Goal: Information Seeking & Learning: Learn about a topic

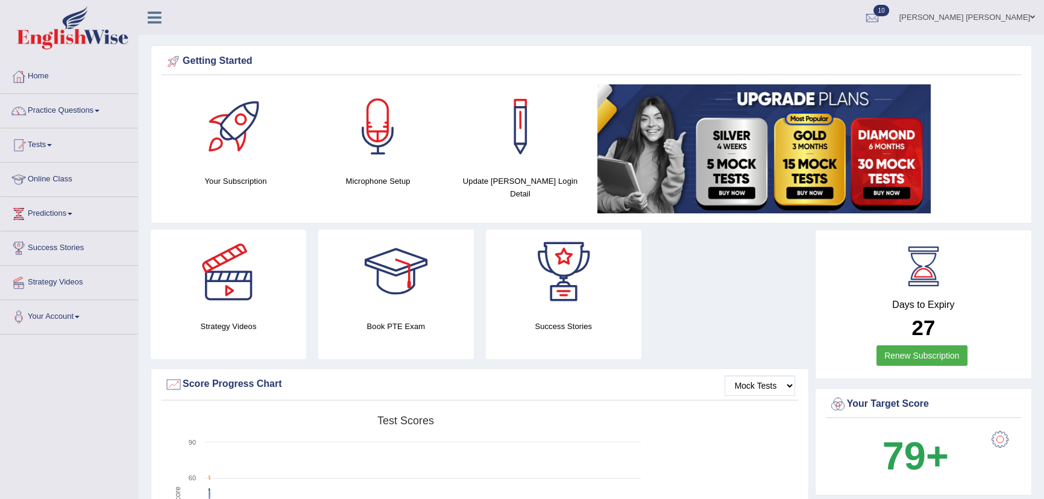
click at [65, 110] on link "Practice Questions" at bounding box center [69, 109] width 137 height 30
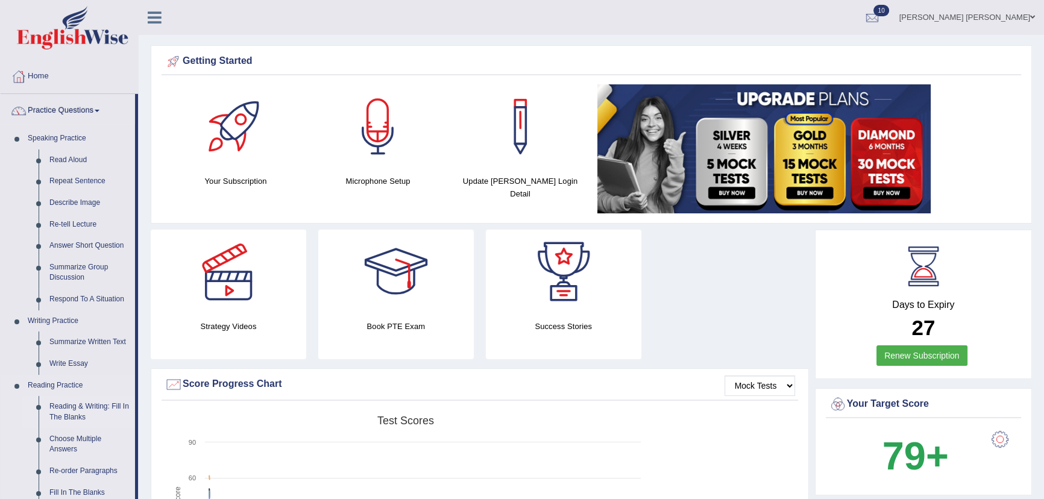
click at [53, 380] on link "Reading & Writing: Fill In The Blanks" at bounding box center [89, 412] width 91 height 32
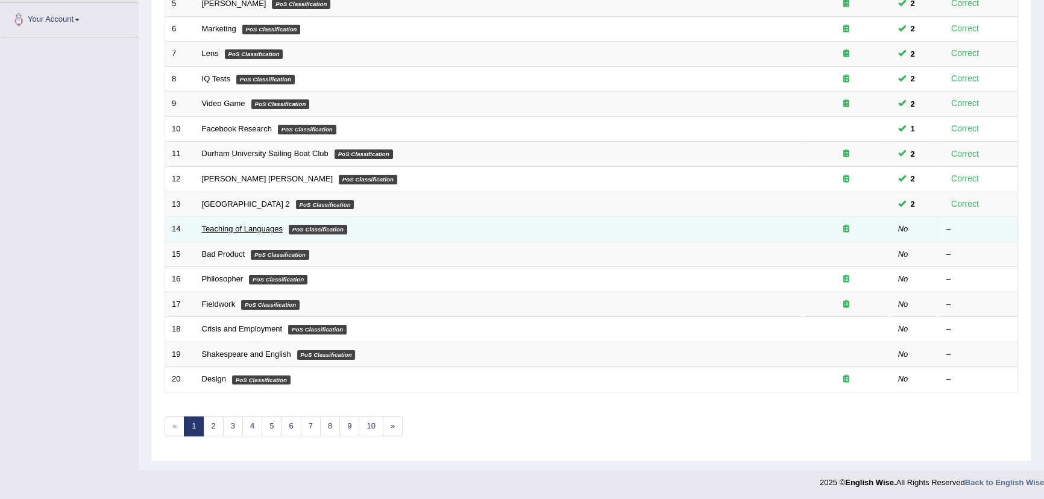
click at [266, 229] on link "Teaching of Languages" at bounding box center [242, 228] width 81 height 9
click at [268, 229] on link "Teaching of Languages" at bounding box center [242, 228] width 81 height 9
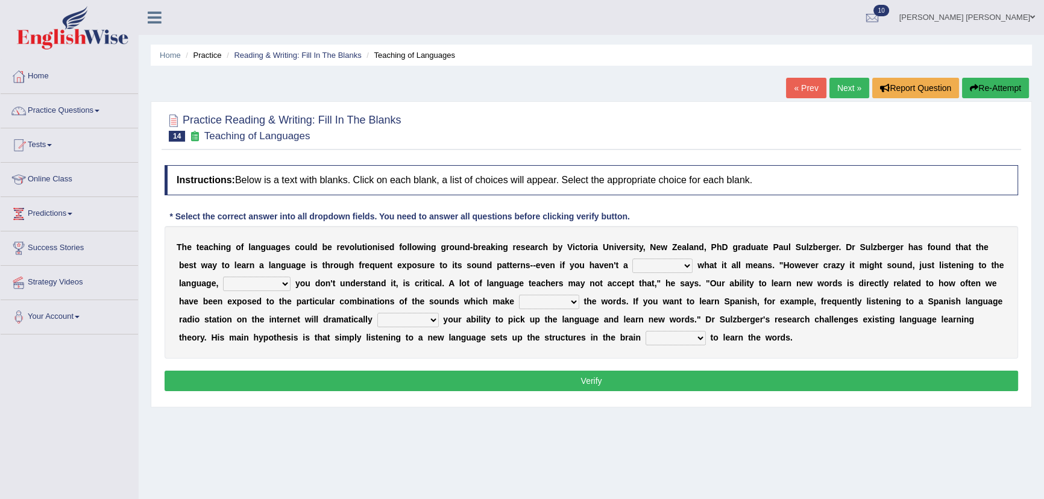
click at [675, 264] on select "dew claw clue due" at bounding box center [662, 266] width 60 height 14
select select "clue"
click at [632, 259] on select "dew claw clue due" at bounding box center [662, 266] width 60 height 14
click at [247, 288] on select "but also all together even though if so" at bounding box center [257, 284] width 68 height 14
select select "even though"
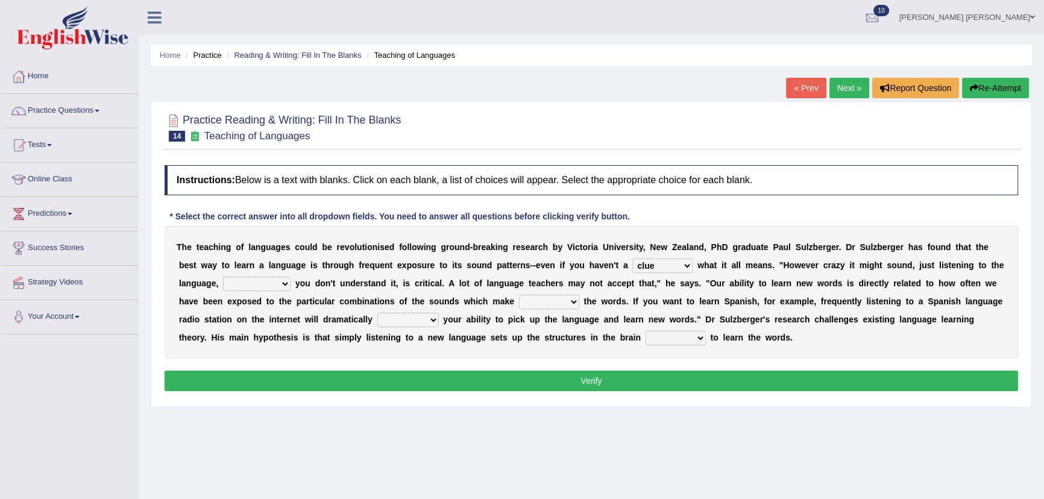
click at [223, 277] on select "but also all together even though if so" at bounding box center [257, 284] width 68 height 14
click at [532, 303] on select "down up of on" at bounding box center [549, 302] width 60 height 14
select select "up"
click at [519, 295] on select "down up of on" at bounding box center [549, 302] width 60 height 14
click at [402, 320] on select "evaluate exaggerate describe boost" at bounding box center [407, 320] width 61 height 14
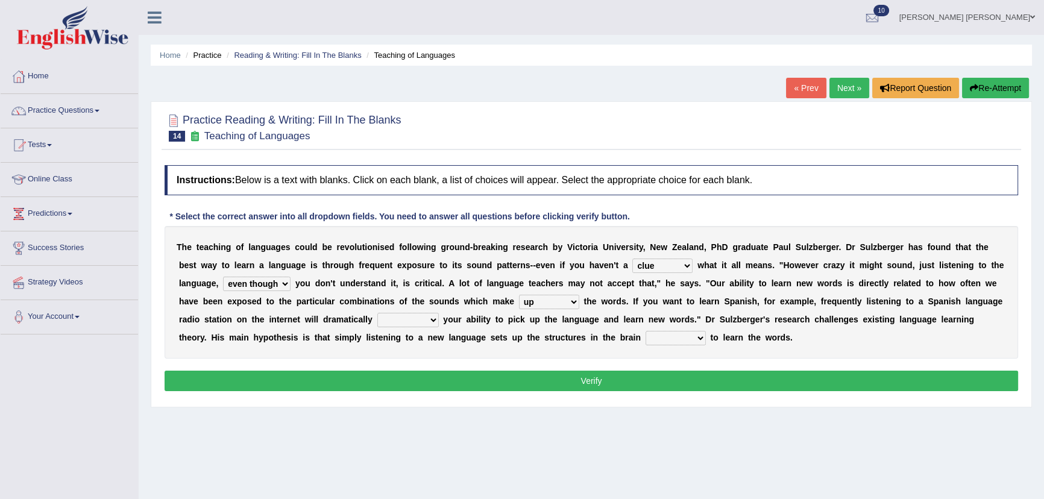
select select "boost"
click at [377, 313] on select "evaluate exaggerate describe boost" at bounding box center [407, 320] width 61 height 14
click at [646, 339] on select "requiring required directed to require" at bounding box center [676, 338] width 60 height 14
select select "required"
click at [646, 331] on select "requiring required directed to require" at bounding box center [676, 338] width 60 height 14
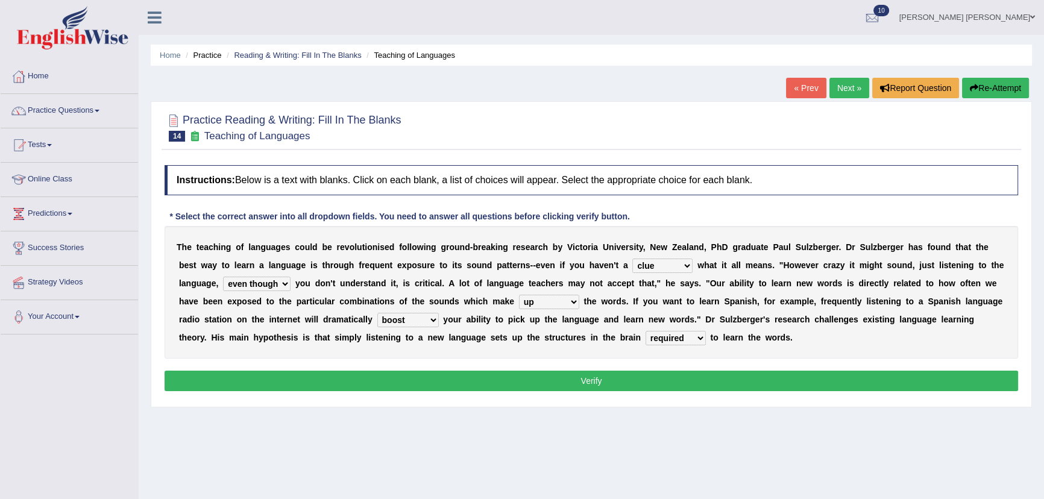
click at [540, 380] on button "Verify" at bounding box center [592, 381] width 854 height 20
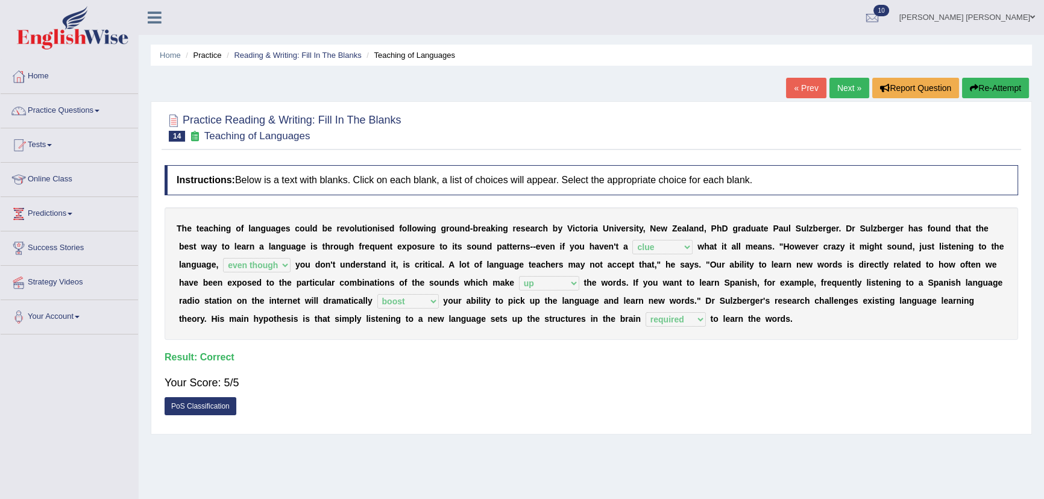
click at [849, 89] on link "Next »" at bounding box center [850, 88] width 40 height 20
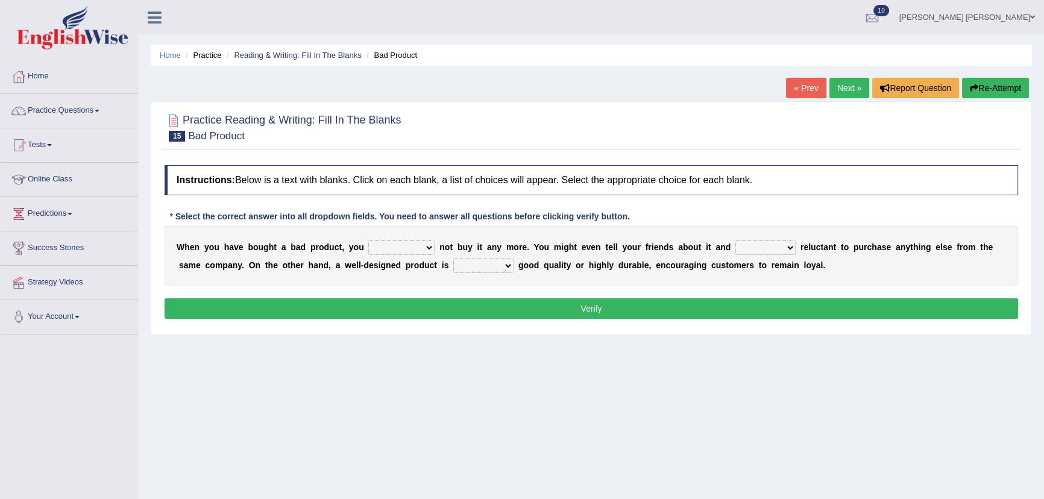
select select "should"
click at [368, 241] on select "would have should have should" at bounding box center [401, 248] width 66 height 14
click at [397, 253] on select "would have should have should" at bounding box center [401, 248] width 66 height 14
click at [368, 241] on select "would have should have should" at bounding box center [401, 248] width 66 height 14
click at [756, 248] on select "is are be being" at bounding box center [766, 248] width 60 height 14
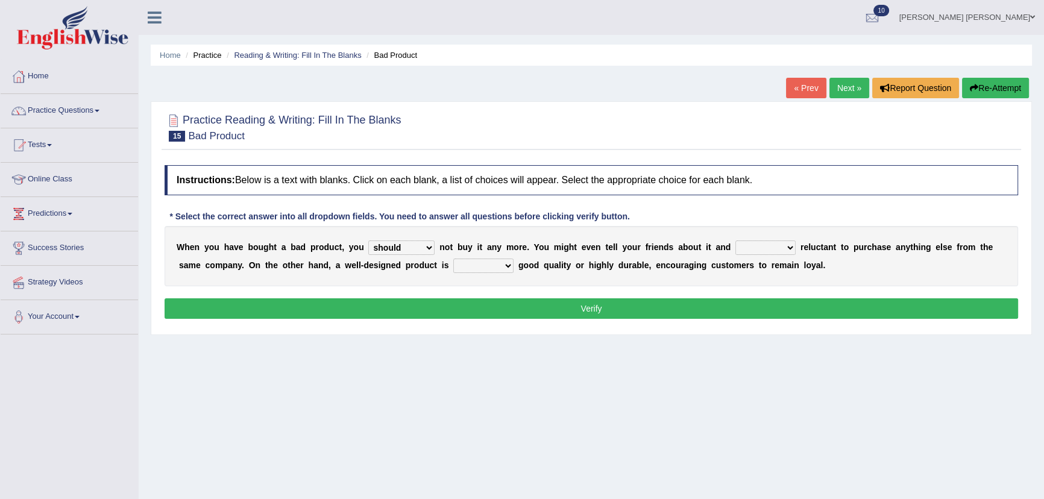
select select "be"
click at [736, 241] on select "is are be being" at bounding box center [766, 248] width 60 height 14
click at [478, 265] on select "both also neither either" at bounding box center [483, 266] width 60 height 14
select select "either"
click at [453, 259] on select "both also neither either" at bounding box center [483, 266] width 60 height 14
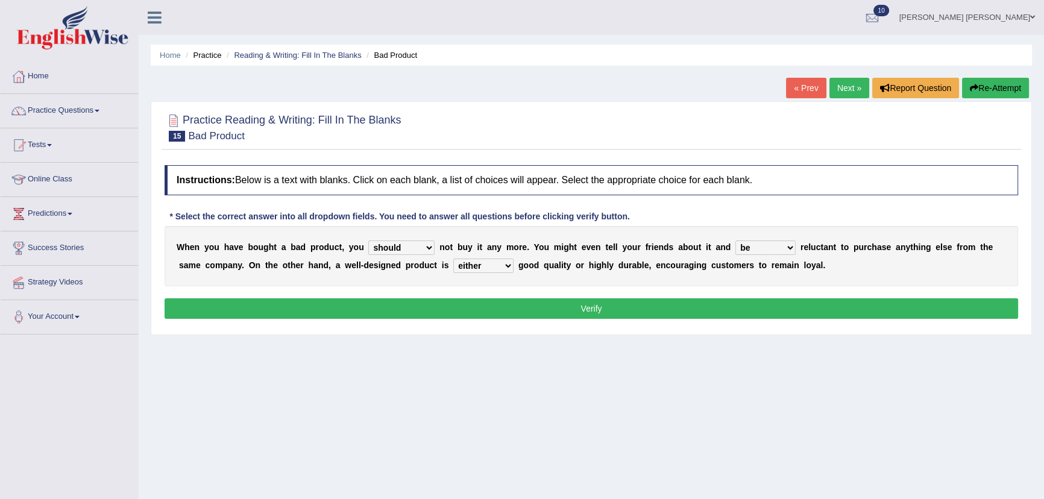
click at [691, 307] on button "Verify" at bounding box center [592, 308] width 854 height 20
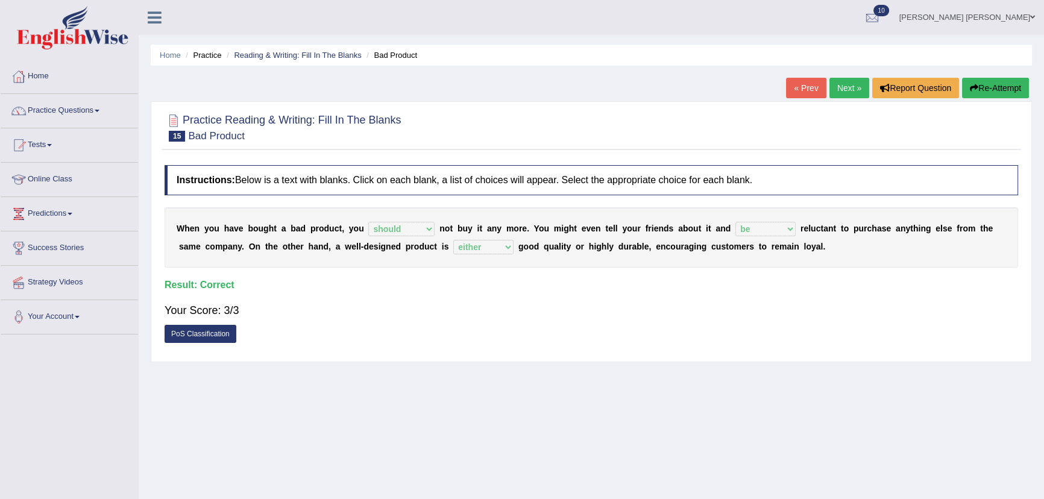
click at [845, 83] on link "Next »" at bounding box center [850, 88] width 40 height 20
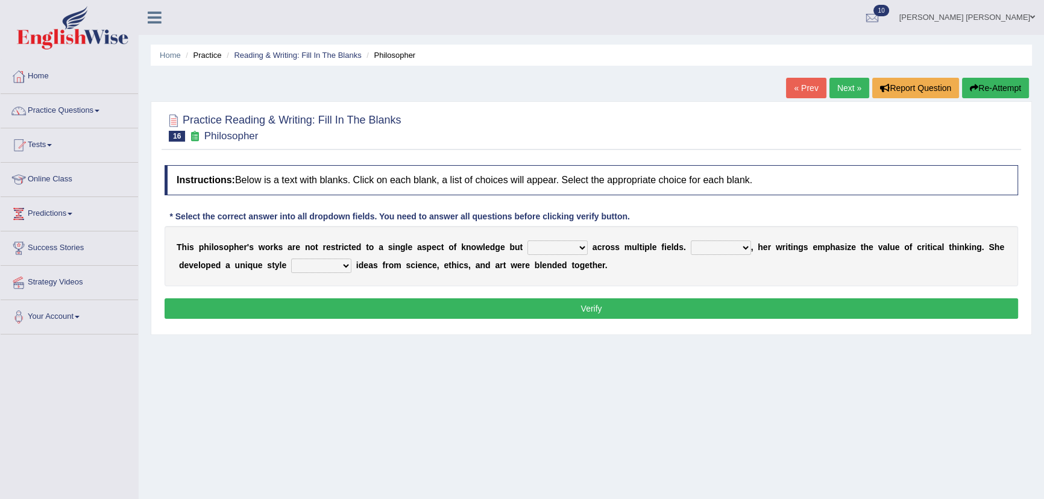
click at [572, 249] on select "constrain contain assemble extend" at bounding box center [558, 248] width 60 height 14
select select "extend"
click at [528, 241] on select "constrain contain assemble extend" at bounding box center [558, 248] width 60 height 14
click at [728, 248] on select "Rather So Moreover Likely" at bounding box center [721, 248] width 60 height 14
select select "Moreover"
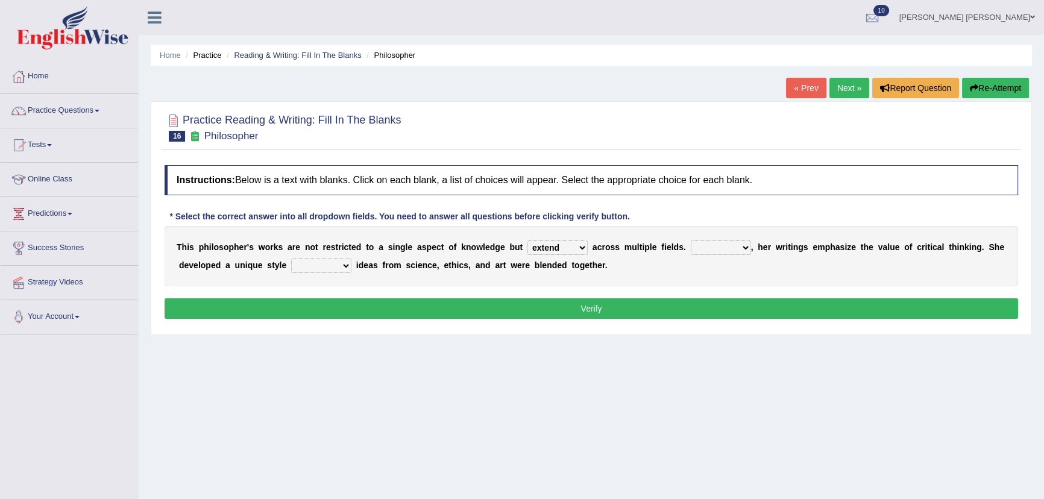
click at [691, 241] on select "Rather So Moreover Likely" at bounding box center [721, 248] width 60 height 14
click at [315, 268] on select "in that that which in which" at bounding box center [321, 266] width 60 height 14
select select "in which"
click at [291, 259] on select "in that that which in which" at bounding box center [321, 266] width 60 height 14
click at [367, 307] on button "Verify" at bounding box center [592, 308] width 854 height 20
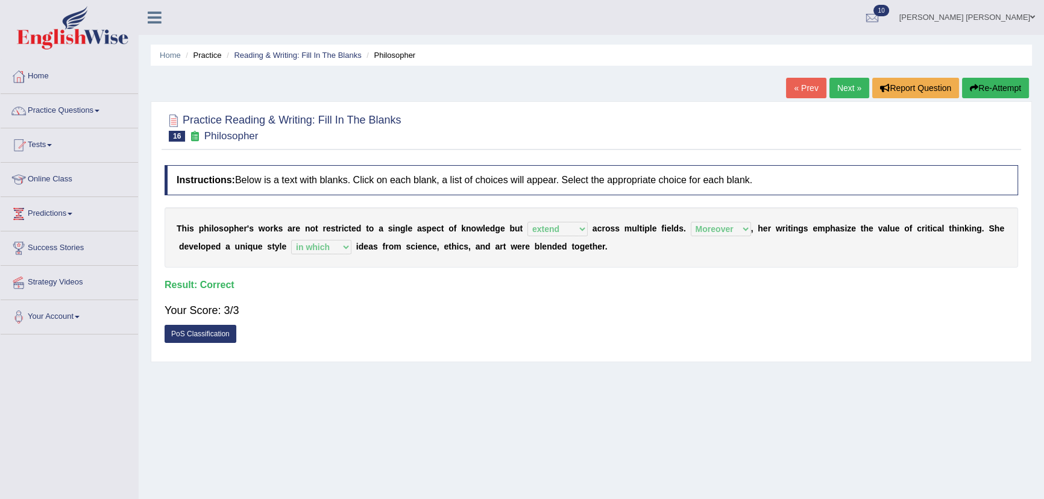
click at [849, 83] on link "Next »" at bounding box center [850, 88] width 40 height 20
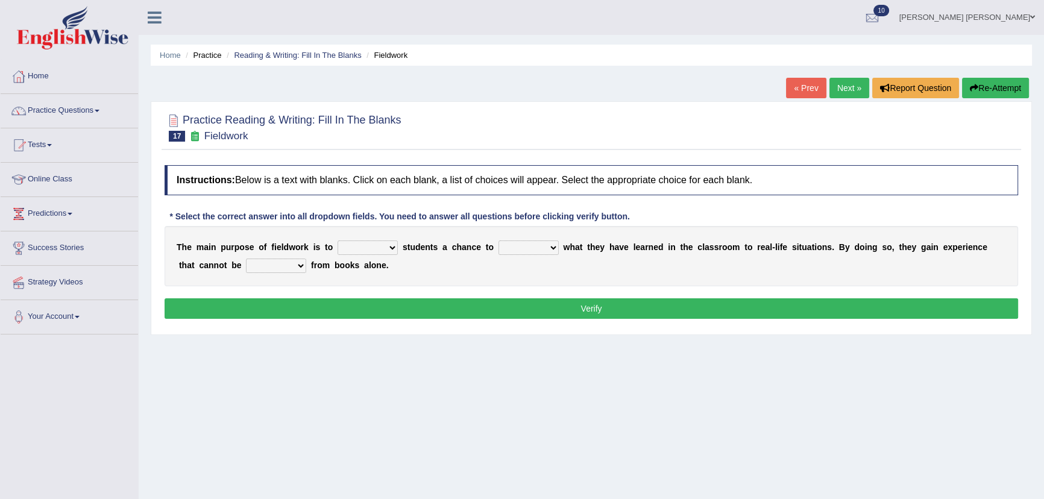
click at [385, 250] on select "resemble stow rave offer" at bounding box center [368, 248] width 60 height 14
select select "offer"
click at [338, 241] on select "resemble stow rave offer" at bounding box center [368, 248] width 60 height 14
click at [525, 247] on select "compare align apply dismount" at bounding box center [529, 248] width 60 height 14
select select "apply"
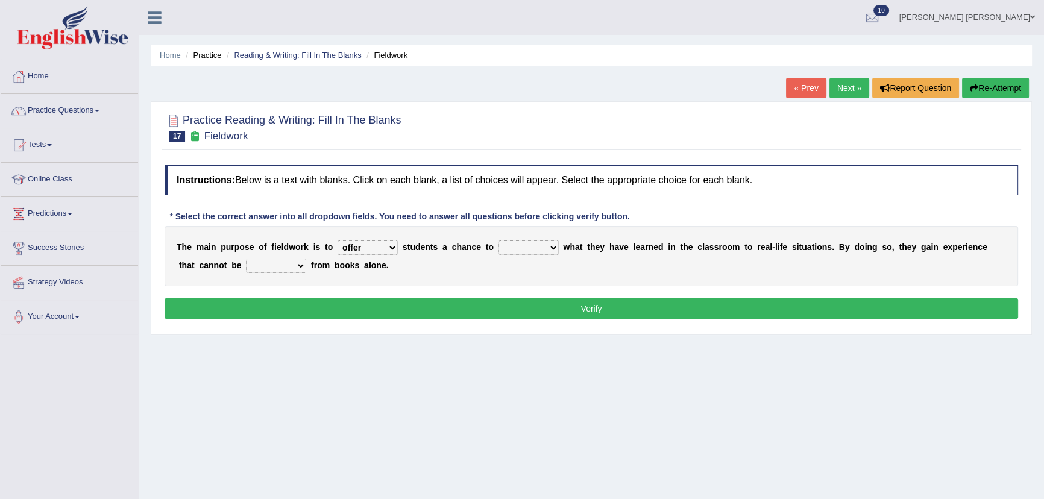
click at [499, 241] on select "compare align apply dismount" at bounding box center [529, 248] width 60 height 14
click at [279, 268] on select "originated prepared obtained touted" at bounding box center [276, 266] width 60 height 14
select select "obtained"
click at [246, 259] on select "originated prepared obtained touted" at bounding box center [276, 266] width 60 height 14
click at [364, 307] on button "Verify" at bounding box center [592, 308] width 854 height 20
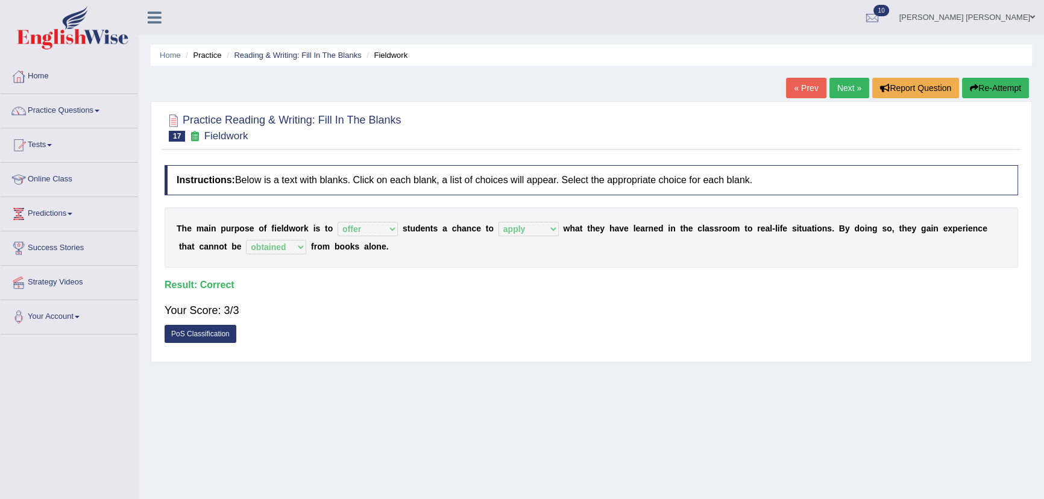
click at [857, 92] on link "Next »" at bounding box center [850, 88] width 40 height 20
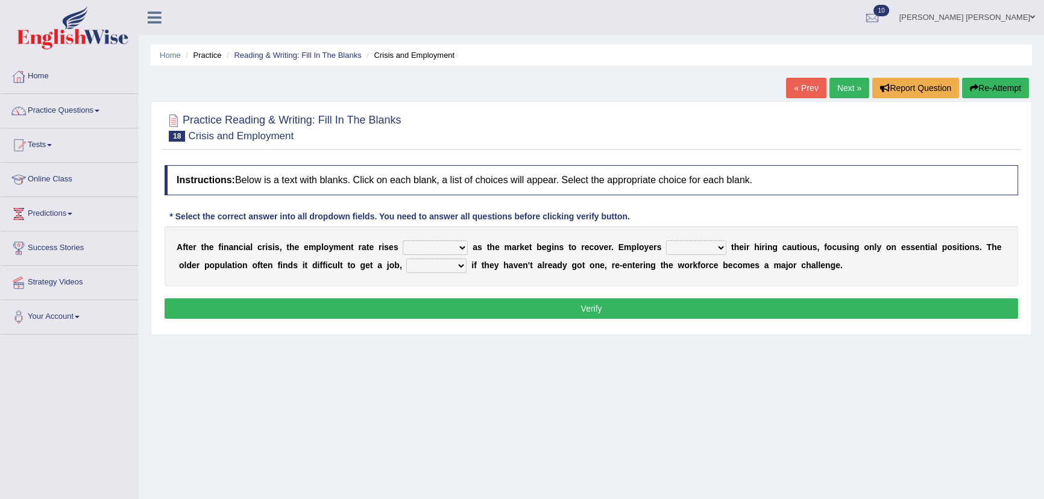
click at [437, 248] on select "normally conversely strenuously sharply" at bounding box center [435, 248] width 65 height 14
select select "sharply"
click at [403, 241] on select "normally conversely strenuously sharply" at bounding box center [435, 248] width 65 height 14
click at [699, 250] on select "keeping kept keep are kept" at bounding box center [696, 248] width 60 height 14
select select "keep"
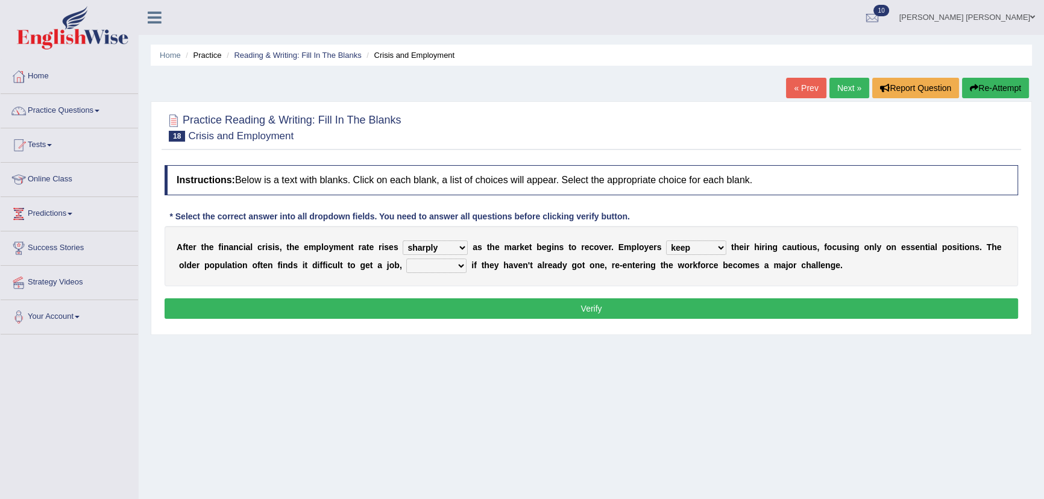
click at [666, 241] on select "keeping kept keep are kept" at bounding box center [696, 248] width 60 height 14
click at [440, 269] on select "although while then because" at bounding box center [436, 266] width 60 height 14
select select "because"
click at [406, 259] on select "although while then because" at bounding box center [436, 266] width 60 height 14
click at [503, 308] on button "Verify" at bounding box center [592, 308] width 854 height 20
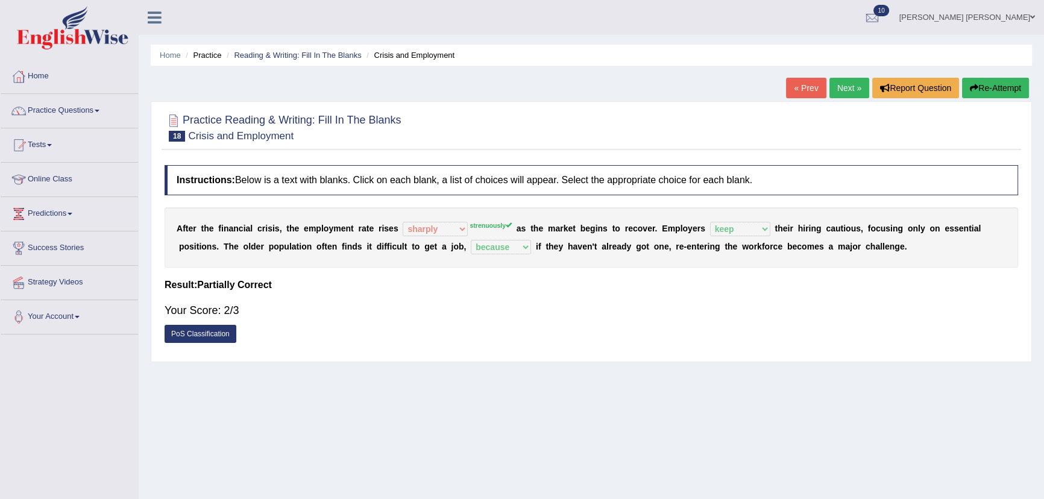
click at [850, 82] on link "Next »" at bounding box center [850, 88] width 40 height 20
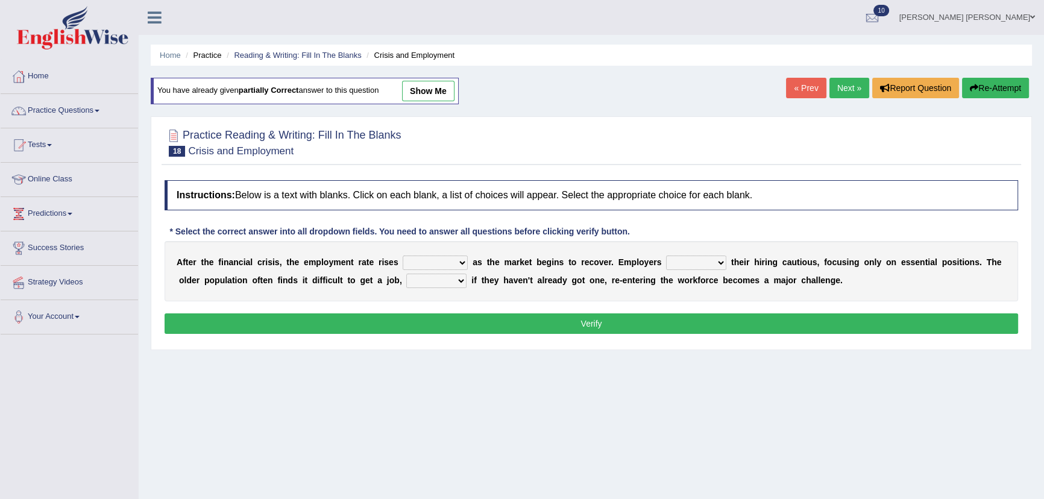
select select "strenuously"
click at [403, 256] on select "normally conversely strenuously sharply" at bounding box center [435, 263] width 65 height 14
click at [687, 261] on select "keeping kept keep are kept" at bounding box center [696, 263] width 60 height 14
select select "keep"
click at [666, 256] on select "keeping kept keep are kept" at bounding box center [696, 263] width 60 height 14
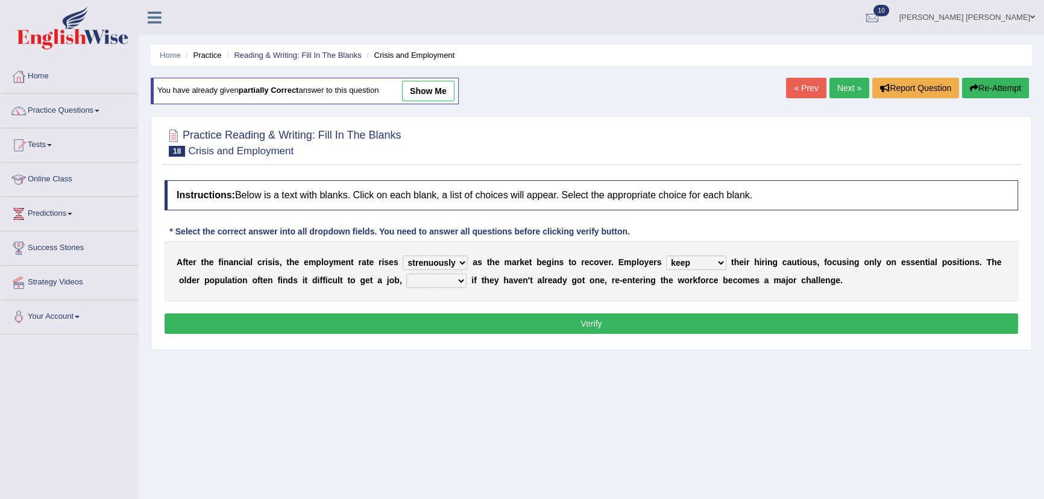
click at [423, 277] on select "although while then because" at bounding box center [436, 281] width 60 height 14
select select "because"
click at [406, 274] on select "although while then because" at bounding box center [436, 281] width 60 height 14
click at [693, 326] on button "Verify" at bounding box center [592, 324] width 854 height 20
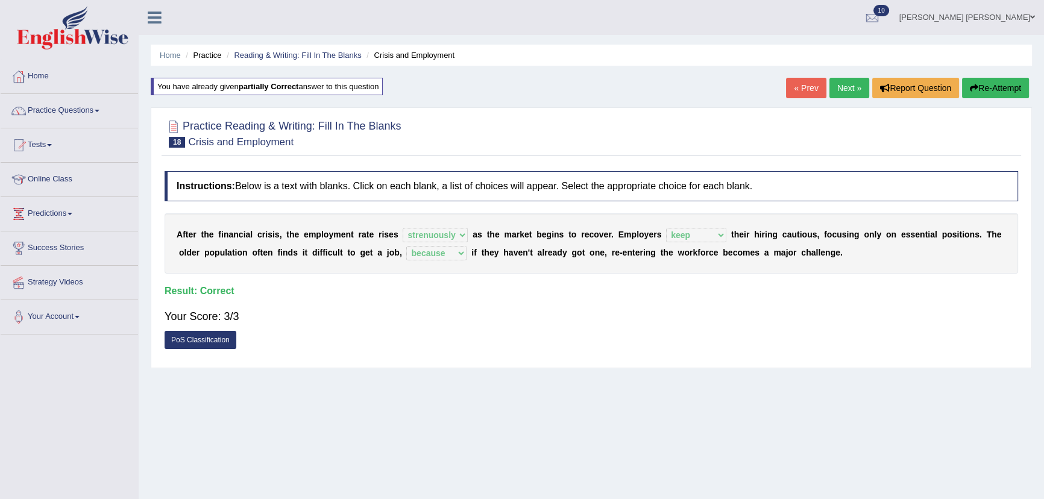
click at [844, 90] on link "Next »" at bounding box center [850, 88] width 40 height 20
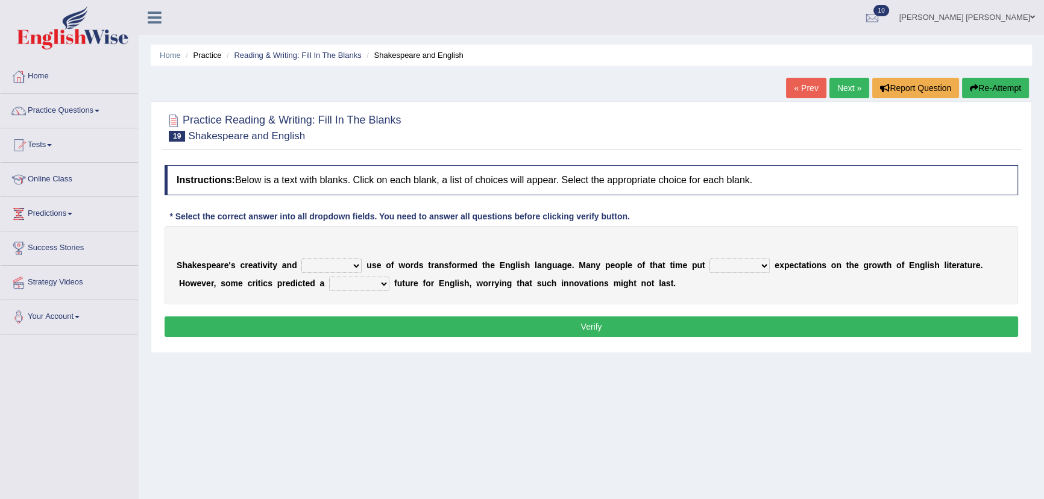
click at [330, 270] on select "idealized intensive fancied inventive" at bounding box center [331, 266] width 60 height 14
select select "fancied"
click at [301, 259] on select "idealized intensive fancied inventive" at bounding box center [331, 266] width 60 height 14
click at [736, 266] on select "wide much high more" at bounding box center [740, 266] width 60 height 14
select select "high"
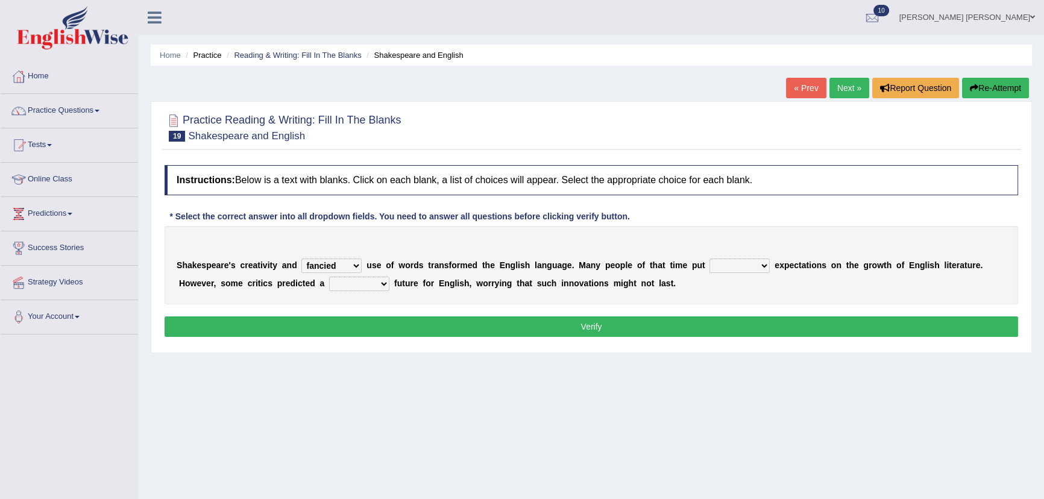
click at [710, 259] on select "wide much high more" at bounding box center [740, 266] width 60 height 14
click at [350, 284] on select "monetary promising irresistible daunting" at bounding box center [359, 284] width 60 height 14
select select "daunting"
click at [329, 277] on select "monetary promising irresistible daunting" at bounding box center [359, 284] width 60 height 14
click at [424, 327] on button "Verify" at bounding box center [592, 327] width 854 height 20
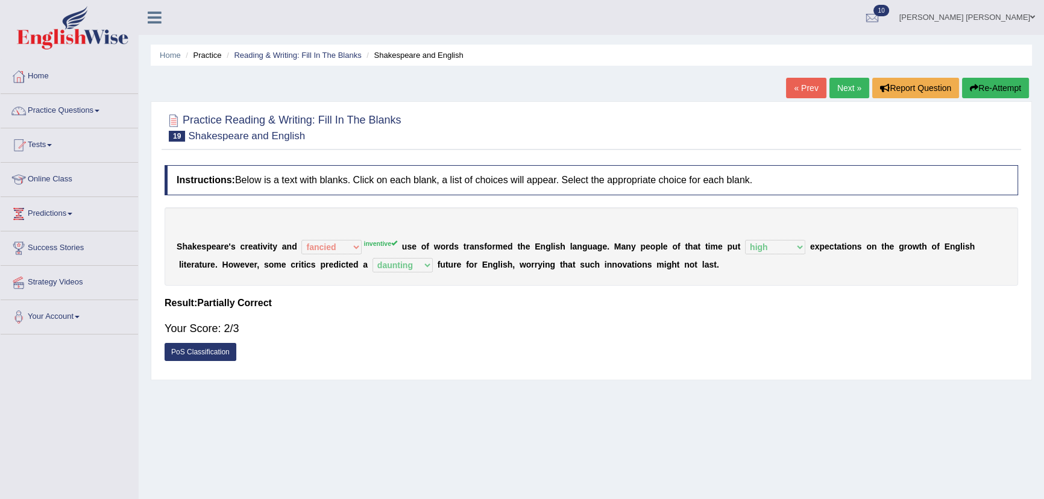
click at [994, 89] on button "Re-Attempt" at bounding box center [995, 88] width 67 height 20
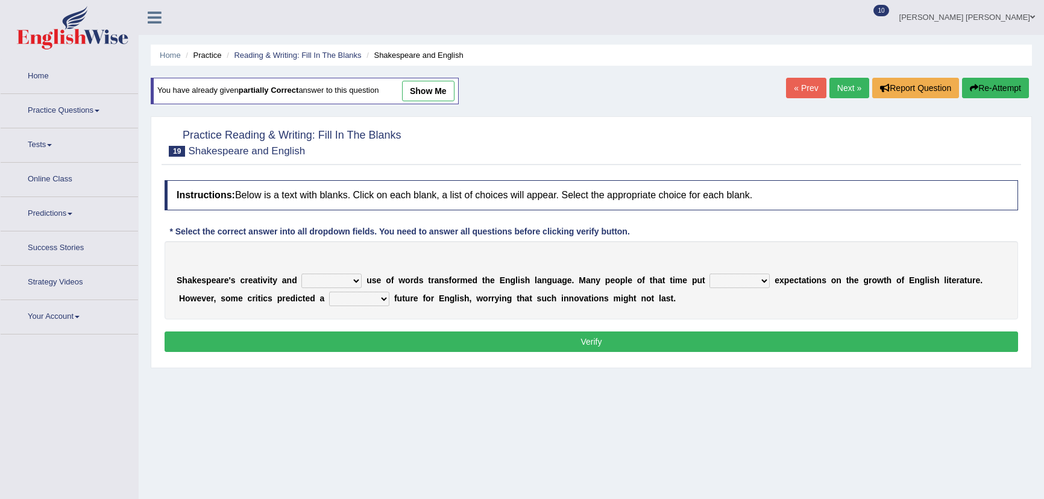
click at [338, 285] on select "idealized intensive fancied inventive" at bounding box center [331, 281] width 60 height 14
select select "inventive"
click at [301, 274] on select "idealized intensive fancied inventive" at bounding box center [331, 281] width 60 height 14
click at [719, 277] on select "wide much high more" at bounding box center [740, 281] width 60 height 14
select select "high"
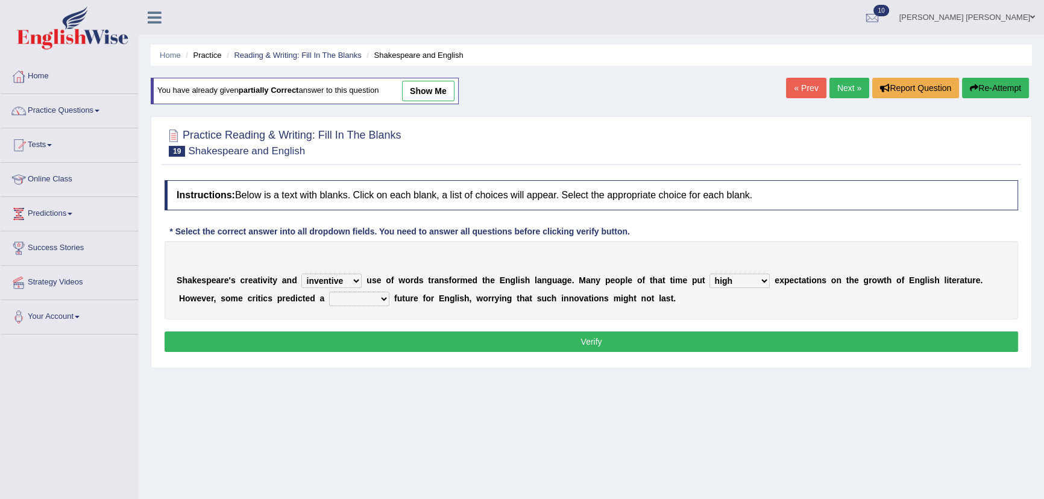
click at [710, 274] on select "wide much high more" at bounding box center [740, 281] width 60 height 14
click at [373, 298] on select "monetary promising irresistible daunting" at bounding box center [359, 299] width 60 height 14
select select "daunting"
click at [329, 292] on select "monetary promising irresistible daunting" at bounding box center [359, 299] width 60 height 14
click at [514, 329] on div "Instructions: Below is a text with blanks. Click on each blank, a list of choic…" at bounding box center [592, 268] width 860 height 188
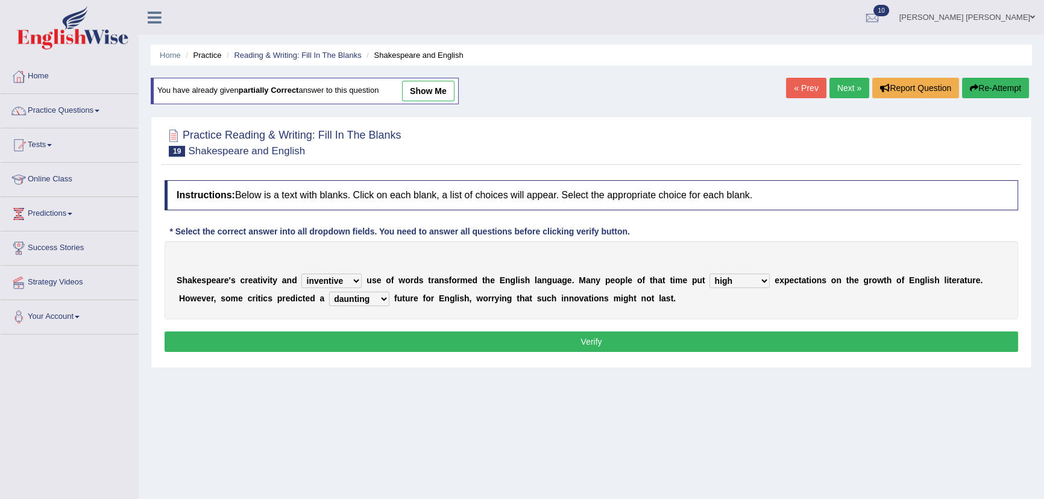
click at [520, 342] on button "Verify" at bounding box center [592, 342] width 854 height 20
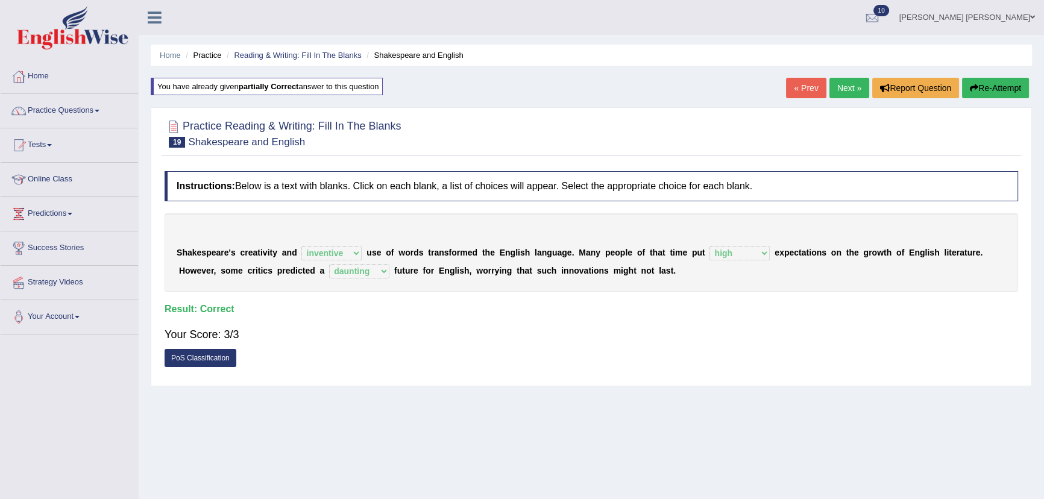
click at [835, 86] on link "Next »" at bounding box center [850, 88] width 40 height 20
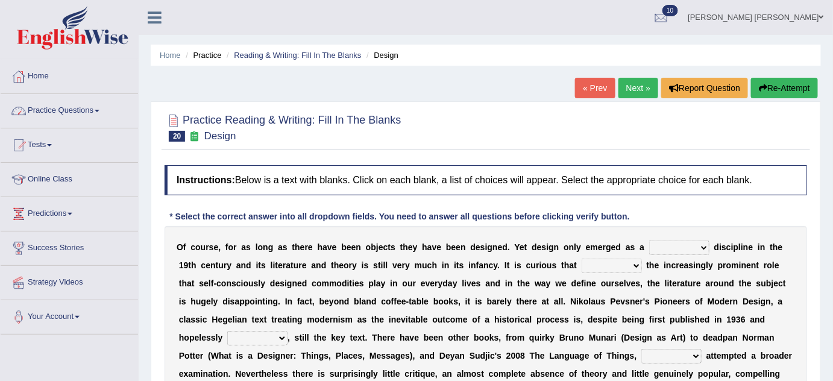
click at [690, 245] on select "bilateral ubiquitous foremost dedicated" at bounding box center [679, 248] width 60 height 14
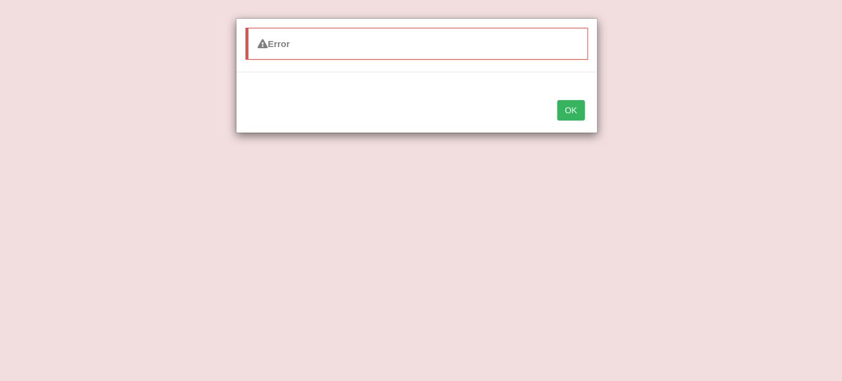
click at [572, 110] on button "OK" at bounding box center [571, 110] width 28 height 20
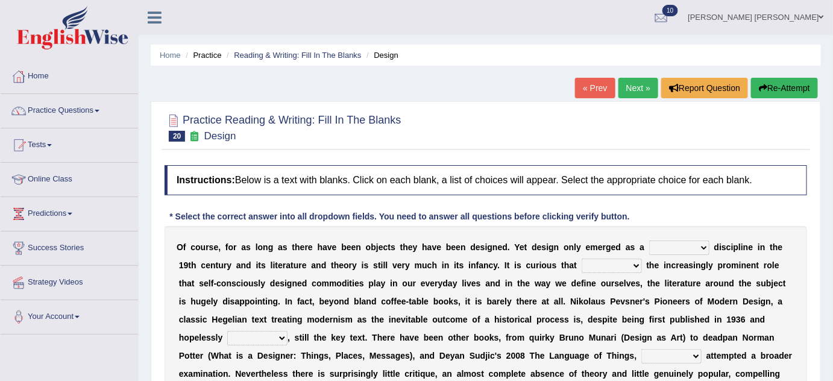
click at [676, 247] on select "bilateral ubiquitous foremost dedicated" at bounding box center [679, 248] width 60 height 14
select select "bilateral"
click at [649, 241] on select "bilateral ubiquitous foremost dedicated" at bounding box center [679, 248] width 60 height 14
click at [609, 265] on select "since despite within through" at bounding box center [612, 266] width 60 height 14
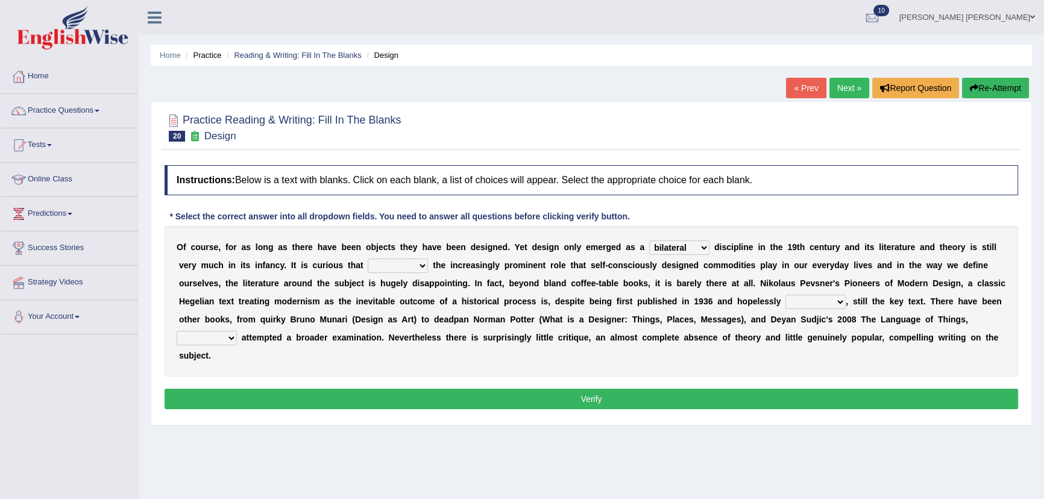
click at [392, 264] on select "since despite within through" at bounding box center [398, 266] width 60 height 14
select select "since"
click at [368, 259] on select "since despite within through" at bounding box center [398, 266] width 60 height 14
click at [803, 304] on select "dates dating date dated" at bounding box center [816, 302] width 60 height 14
select select "dating"
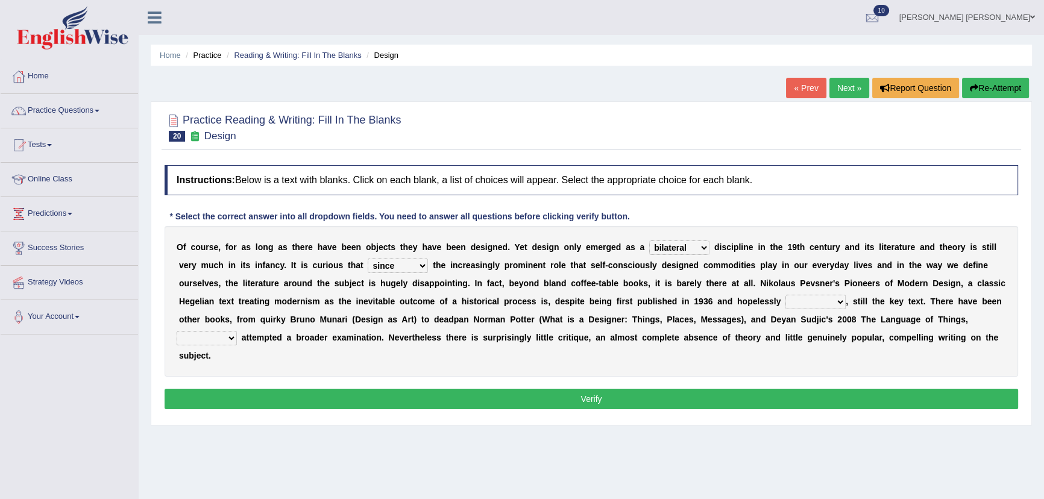
click at [786, 295] on select "dates dating date dated" at bounding box center [816, 302] width 60 height 14
click at [818, 300] on select "dates dating date dated" at bounding box center [816, 302] width 60 height 14
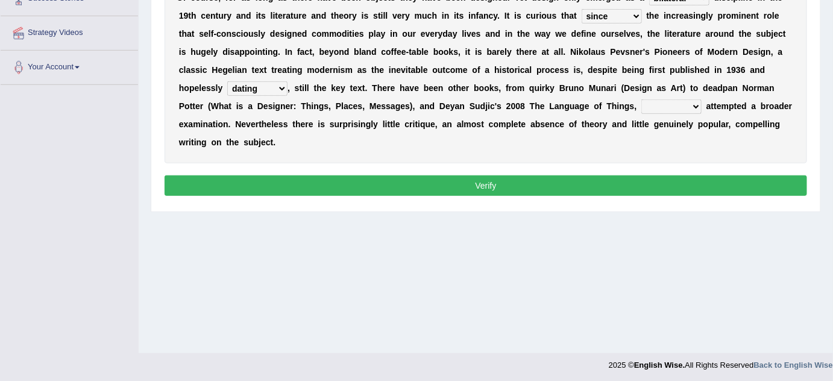
scroll to position [252, 0]
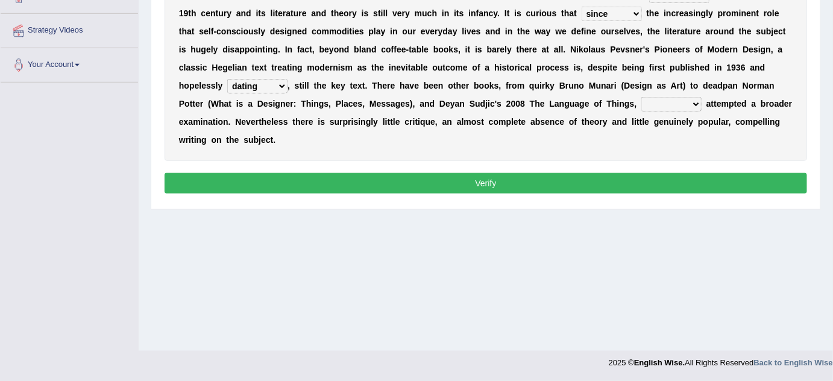
click at [260, 88] on select "dates dating date dated" at bounding box center [257, 86] width 60 height 14
click at [421, 131] on div "O f c o u r s e , f o r a s l o n g a s t h e r e h a v e b e e n o b j e c t s…" at bounding box center [486, 67] width 643 height 187
click at [677, 101] on select "which then however as" at bounding box center [671, 104] width 60 height 14
select select "which"
click at [641, 97] on select "which then however as" at bounding box center [671, 104] width 60 height 14
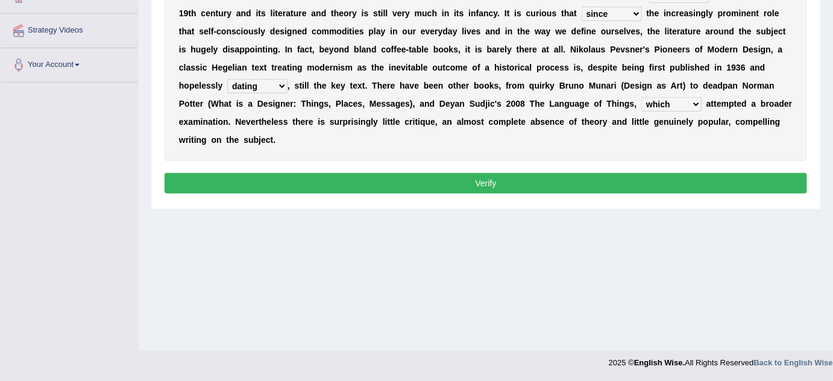
click at [433, 183] on button "Verify" at bounding box center [486, 183] width 643 height 20
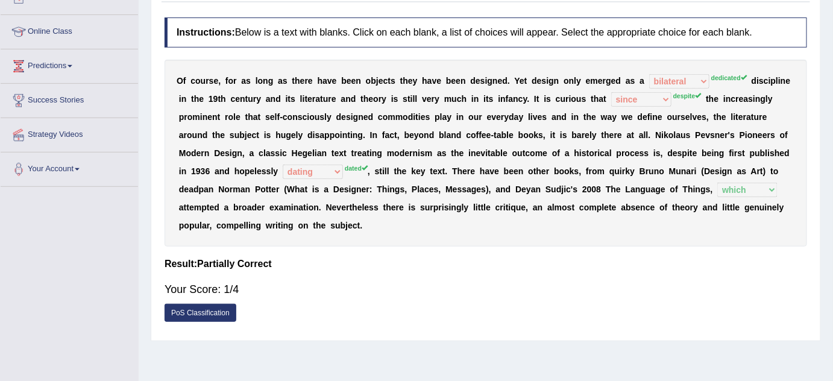
scroll to position [0, 0]
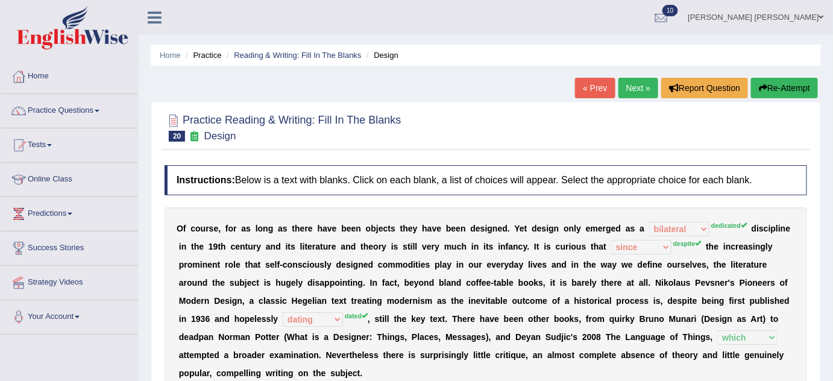
click at [774, 95] on button "Re-Attempt" at bounding box center [784, 88] width 67 height 20
click at [769, 86] on button "Re-Attempt" at bounding box center [784, 88] width 67 height 20
click at [774, 92] on button "Re-Attempt" at bounding box center [784, 88] width 67 height 20
drag, startPoint x: 774, startPoint y: 92, endPoint x: 774, endPoint y: 100, distance: 7.8
click at [774, 100] on div "« Prev Next » Report Question Re-Attempt" at bounding box center [698, 90] width 246 height 24
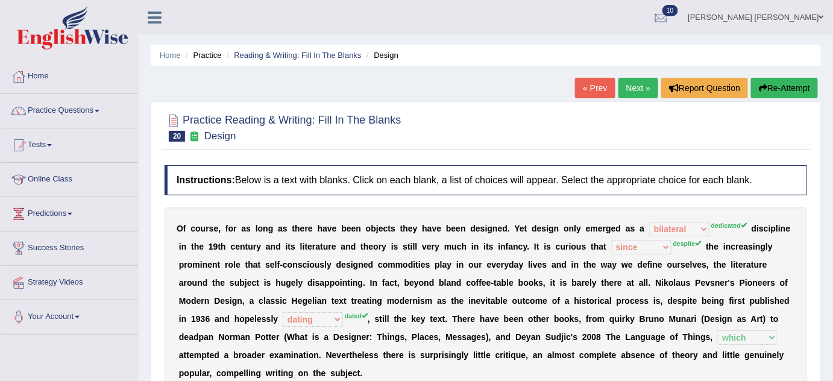
click at [759, 84] on icon "button" at bounding box center [763, 88] width 8 height 8
